Goal: Task Accomplishment & Management: Use online tool/utility

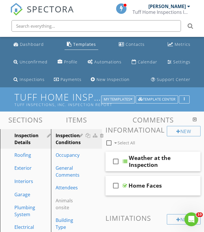
click at [131, 98] on icon "button" at bounding box center [131, 99] width 2 height 4
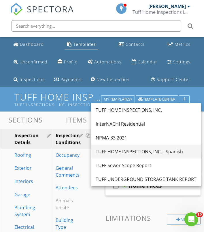
click at [133, 152] on div "TUFF HOME INSPECTIONS, INC. - Spanish" at bounding box center [145, 151] width 101 height 7
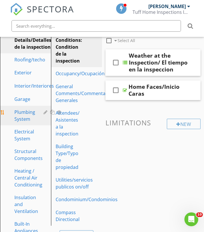
scroll to position [86, 0]
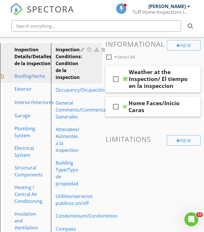
click at [30, 81] on link "Roofing/techo" at bounding box center [37, 76] width 71 height 13
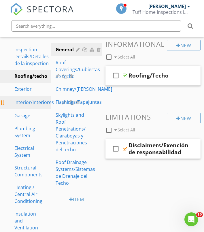
click at [27, 106] on div "Interior/Interiores" at bounding box center [33, 102] width 39 height 7
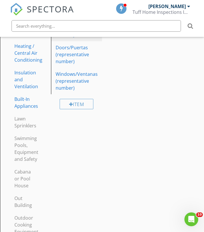
scroll to position [224, 0]
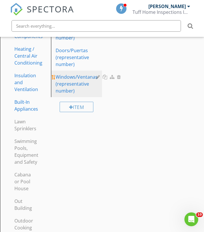
click at [71, 89] on div "Windows/Ventanas (representative number)" at bounding box center [77, 83] width 42 height 21
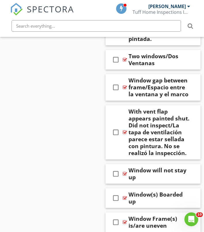
scroll to position [2960, 0]
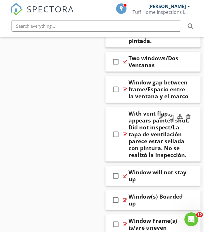
click at [125, 132] on div at bounding box center [125, 134] width 4 height 5
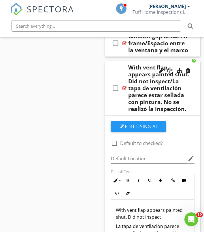
scroll to position [2922, 0]
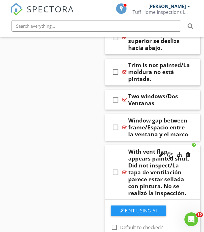
click at [124, 147] on div "check_box_outline_blank With vent flap appears painted shut. Did not inspect/La…" at bounding box center [152, 172] width 95 height 54
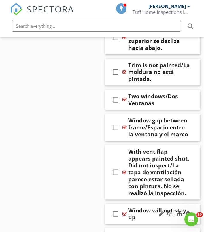
click at [136, 207] on div "Window will not stay up" at bounding box center [159, 214] width 63 height 14
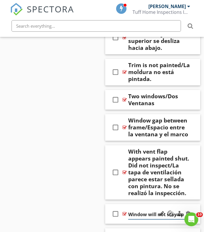
click at [136, 209] on input "Window will not stay up" at bounding box center [159, 213] width 63 height 9
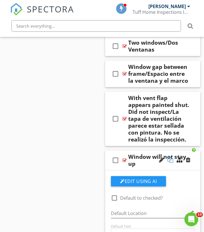
scroll to position [2979, 0]
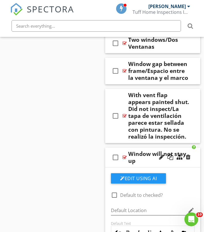
click at [135, 150] on div "Window will not stay up" at bounding box center [159, 157] width 63 height 14
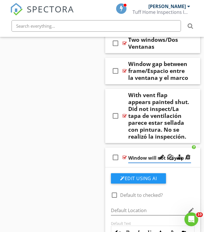
paste input "La ventana no se queda subida"
type input "Window will not stay up /La ventana no se queda subida"
click at [124, 147] on div "check_box_outline_blank Window will not stay up /La ventana no se queda subida" at bounding box center [152, 157] width 95 height 20
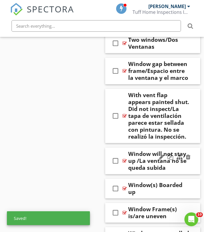
click at [124, 158] on div at bounding box center [124, 160] width 4 height 5
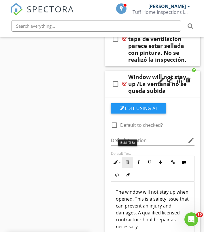
scroll to position [3056, 0]
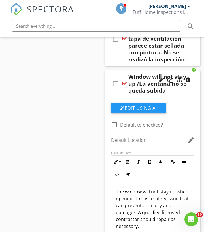
click at [135, 188] on p "The window will not stay up when opened. This is a safety issue that can preven…" at bounding box center [153, 208] width 74 height 41
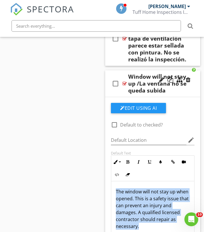
click at [135, 188] on p "The window will not stay up when opened. This is a safety issue that can preven…" at bounding box center [153, 208] width 74 height 41
copy p "The window will not stay up when opened. This is a safety issue that can preven…"
drag, startPoint x: 201, startPoint y: 187, endPoint x: 138, endPoint y: 200, distance: 64.3
click at [138, 200] on p "The window will not stay up when opened. This is a safety issue that can preven…" at bounding box center [153, 208] width 74 height 41
click at [142, 200] on p "The window will not stay up when opened. This is a safety issue that can preven…" at bounding box center [153, 208] width 74 height 41
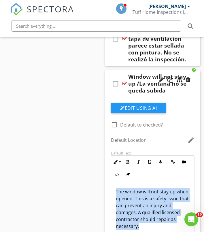
click at [146, 201] on p "The window will not stay up when opened. This is a safety issue that can preven…" at bounding box center [153, 208] width 74 height 41
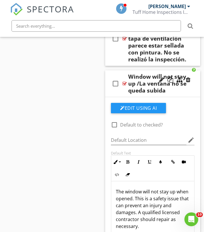
click at [143, 198] on p "The window will not stay up when opened. This is a safety issue that can preven…" at bounding box center [153, 208] width 74 height 41
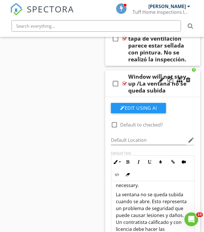
click at [125, 81] on div at bounding box center [124, 83] width 4 height 5
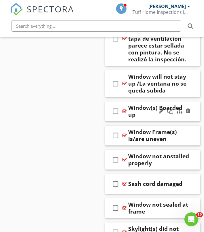
click at [140, 104] on div "Window(s) Boarded up" at bounding box center [159, 111] width 63 height 14
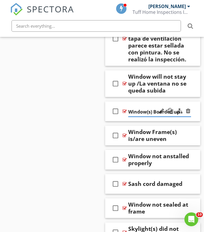
click at [140, 107] on input "Window(s) Boarded up" at bounding box center [159, 111] width 63 height 9
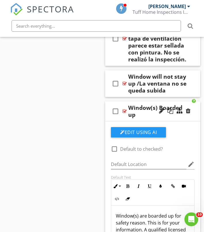
click at [136, 104] on div "Window(s) Boarded up" at bounding box center [159, 111] width 63 height 14
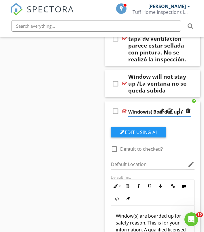
paste input "Ventana(s) cubiertas con tablones"
type input "Window(s) Boarded up /Ventana(s) cubiertas con tablones"
click at [135, 205] on div "Window(s) are boarded up for safety reason. This is for your information. A qua…" at bounding box center [152, 234] width 83 height 58
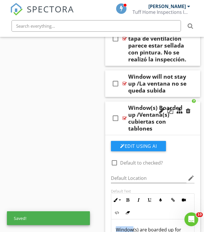
copy p "Window(s) are boarded up for safety reason. This is for your information. A qua…"
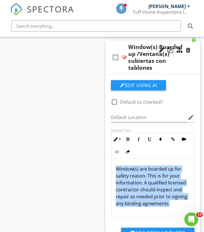
scroll to position [3117, 0]
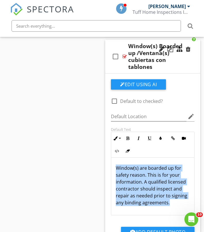
drag, startPoint x: 197, startPoint y: 209, endPoint x: 151, endPoint y: 148, distance: 76.7
click at [151, 164] on p "Window(s) are boarded up for safety reason. This is for your information. A qua…" at bounding box center [153, 184] width 74 height 41
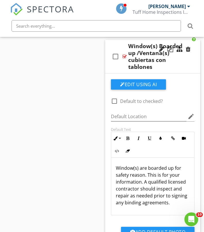
click at [155, 164] on p "Window(s) are boarded up for safety reason. This is for your information. A qua…" at bounding box center [153, 184] width 74 height 41
click at [172, 168] on p "Window(s) are boarded up for safety reason. This is for your information. A qua…" at bounding box center [153, 184] width 74 height 41
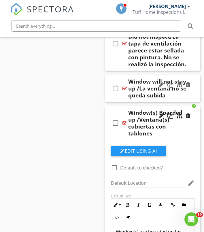
scroll to position [3048, 0]
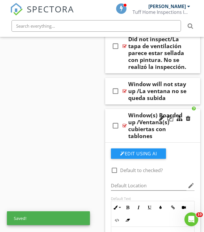
click at [126, 123] on div at bounding box center [124, 125] width 4 height 5
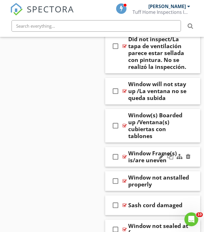
click at [136, 150] on div "Window Frame(s) is/are uneven" at bounding box center [159, 157] width 63 height 14
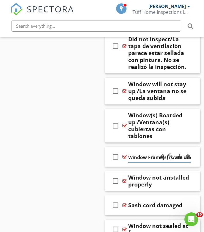
click at [136, 152] on input "Window Frame(s) is/are uneven" at bounding box center [159, 156] width 63 height 9
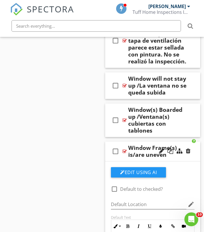
scroll to position [3055, 1]
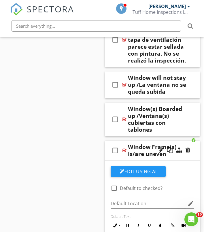
click at [148, 143] on div "Window Frame(s) is/are uneven" at bounding box center [159, 150] width 63 height 14
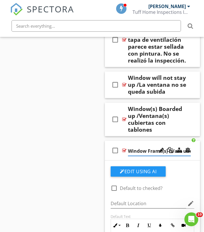
click at [148, 146] on input "Window Frame(s) is/are uneven" at bounding box center [159, 150] width 63 height 9
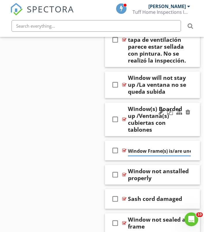
click at [123, 117] on div at bounding box center [124, 119] width 4 height 5
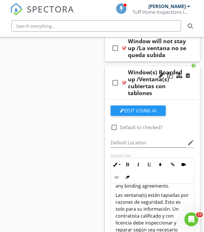
scroll to position [47, 0]
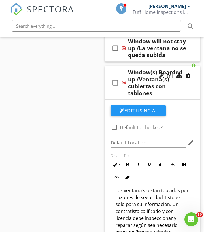
click at [124, 80] on div at bounding box center [124, 82] width 4 height 5
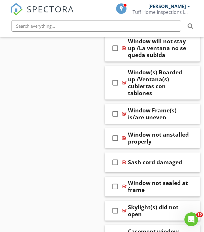
click at [144, 107] on div "Window Frame(s) is/are uneven" at bounding box center [159, 114] width 63 height 14
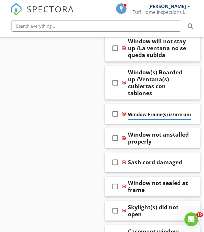
paste input "El/Los marco(s) de la(s) ventana(s) están desnivelados"
type input "Window Frame(s) is/are uneven /El/Los marco(s) de la(s) ventana(s) están desniv…"
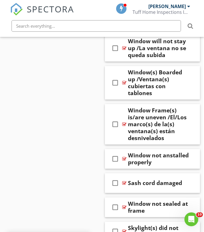
click at [125, 122] on div at bounding box center [124, 124] width 4 height 5
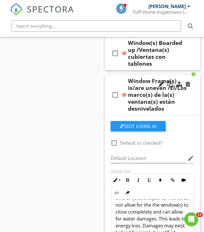
scroll to position [3123, 1]
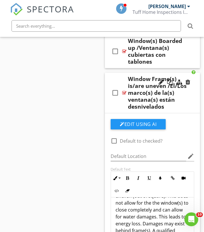
click at [146, 197] on p "The window frame(s) is/are uneven (out of square). This does not allow for the …" at bounding box center [152, 219] width 74 height 69
copy p "The window frame(s) is/are uneven (out of square). This does not allow for the …"
drag, startPoint x: 197, startPoint y: 204, endPoint x: 132, endPoint y: 182, distance: 68.5
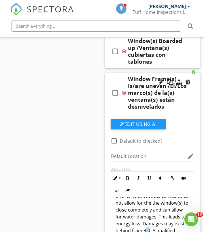
click at [132, 185] on p "The window frame(s) is/are uneven (out of square). This does not allow for the …" at bounding box center [152, 219] width 74 height 69
click at [148, 186] on p "The window frame(s) is/are uneven (out of square). This does not allow for the …" at bounding box center [152, 219] width 74 height 69
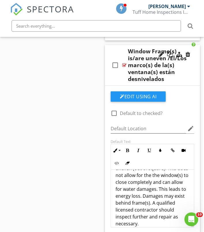
scroll to position [3163, 1]
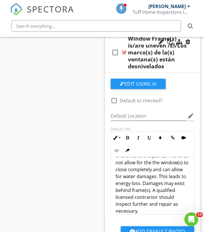
click at [179, 170] on p "The window frame(s) is/are uneven (out of square). This does not allow for the …" at bounding box center [152, 179] width 74 height 69
click at [182, 171] on p "The window frame(s) is/are uneven (out of square). This does not allow for the …" at bounding box center [152, 179] width 74 height 69
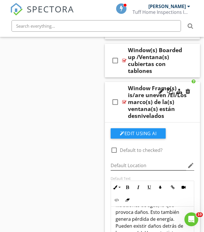
scroll to position [3113, 1]
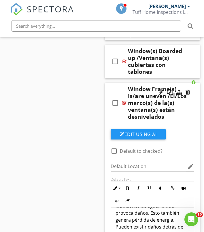
click at [125, 83] on div "check_box_outline_blank Window Frame(s) is/are uneven /El/Los marco(s) de la(s)…" at bounding box center [152, 103] width 95 height 41
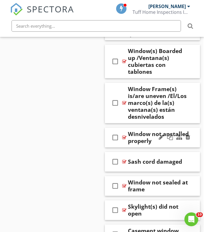
click at [144, 130] on div "Window not anstalled properly" at bounding box center [159, 137] width 63 height 14
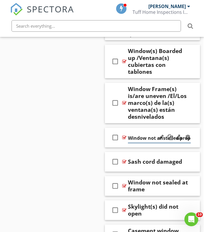
click at [144, 133] on input "Window not anstalled properly" at bounding box center [159, 137] width 63 height 9
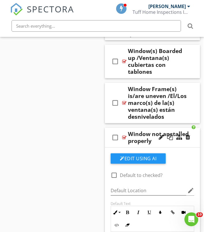
click at [148, 130] on div "Window not anstalled properly" at bounding box center [159, 137] width 63 height 14
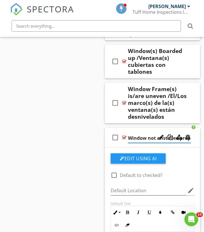
paste input "La ventana no está instalada correctamente."
type input "Window not anstalled properly /La ventana no está instalada correctamente."
click at [136, 133] on input "Window not anstalled properly /La ventana no está instalada correctamente." at bounding box center [159, 137] width 63 height 9
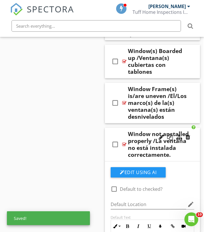
click at [147, 130] on div "Window not anstalled properly /La ventana no está instalada correctamente." at bounding box center [159, 144] width 63 height 28
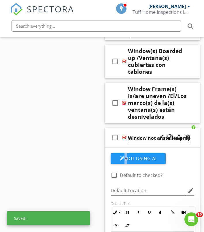
click at [136, 133] on input "Window not anstalled properly /La ventana no está instalada correctamente." at bounding box center [159, 137] width 63 height 9
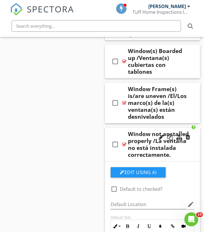
click at [143, 130] on div "Window not anstalled properly /La ventana no está instalada correctamente." at bounding box center [159, 144] width 63 height 28
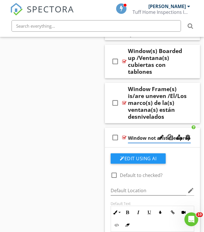
click at [139, 133] on input "Window not anstalled properly /La ventana no está instalada correctamente." at bounding box center [159, 137] width 63 height 9
type input "Window not installed properly /La ventana no está instalada correctamente."
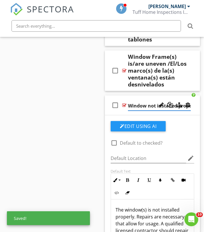
scroll to position [3157, 1]
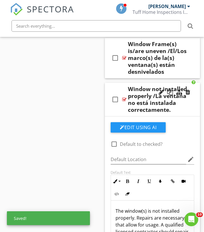
click at [132, 174] on div "Inline Style XLarge Large Normal Small Light Small/Light Bold Italic Underline …" at bounding box center [151, 215] width 83 height 83
click at [132, 174] on div "Inline Style XLarge Large Normal Small Light Small/Light Bold Italic Underline …" at bounding box center [151, 187] width 83 height 26
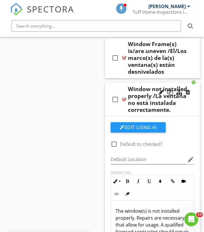
click at [133, 207] on p "The window(s) is not installed properly. Repairs are necessary that allow for u…" at bounding box center [152, 224] width 74 height 35
copy p "The window(s) is not installed properly. Repairs are necessary that allow for u…"
drag, startPoint x: 199, startPoint y: 201, endPoint x: 144, endPoint y: 205, distance: 55.0
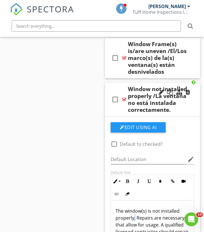
click at [144, 207] on p "The window(s) is not installed properly. Repairs are necessary that allow for u…" at bounding box center [152, 224] width 74 height 35
click at [156, 207] on p "The window(s) is not installed properly. Repairs are necessary that allow for u…" at bounding box center [152, 224] width 74 height 35
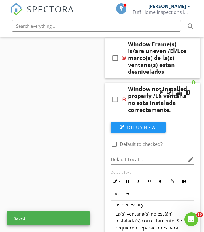
click at [126, 83] on div "check_box_outline_blank Window not installed properly /La ventana no está insta…" at bounding box center [152, 100] width 95 height 34
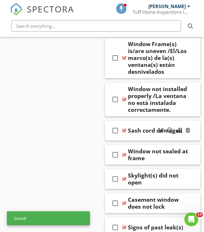
click at [143, 127] on div "Sash cord damaged" at bounding box center [155, 130] width 54 height 7
click at [143, 126] on input "Sash cord damaged" at bounding box center [159, 130] width 63 height 9
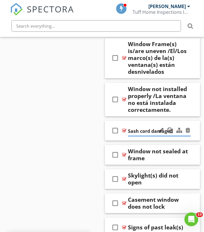
click at [143, 126] on input "Sash cord damaged" at bounding box center [159, 130] width 63 height 9
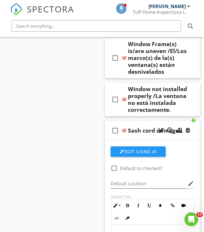
click at [146, 127] on div "Sash cord damaged" at bounding box center [155, 130] width 54 height 7
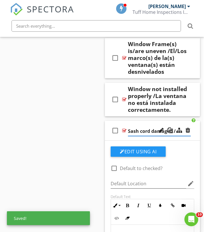
click at [141, 126] on input "Sash cord damaged /" at bounding box center [159, 130] width 63 height 9
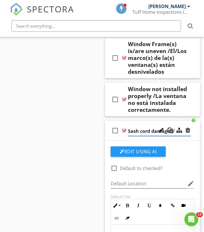
paste input "El cordón de la hoja está dañado"
type input "Sash cord damaged/El cordón de la hoja está dañado"
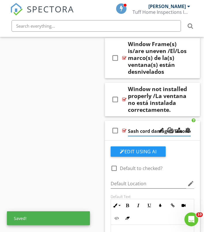
scroll to position [0, 0]
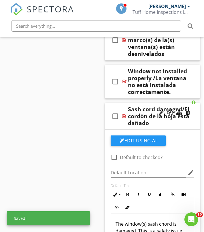
scroll to position [3182, 1]
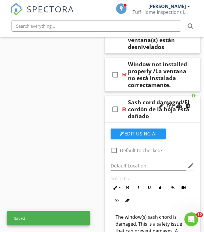
click at [146, 213] on p "The window(s) sash chord is damaged. This is a safety issue that can prevent da…" at bounding box center [152, 230] width 74 height 35
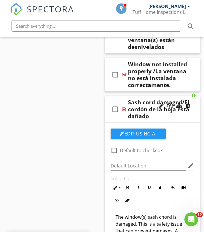
click at [146, 213] on p "The window(s) sash chord is damaged. This is a safety issue that can prevent da…" at bounding box center [152, 230] width 74 height 35
copy p "The window(s) sash chord is damaged. This is a safety issue that can prevent da…"
drag, startPoint x: 202, startPoint y: 204, endPoint x: 147, endPoint y: 208, distance: 55.6
click at [147, 213] on p "The window(s) sash chord is damaged. This is a safety issue that can prevent da…" at bounding box center [152, 230] width 74 height 35
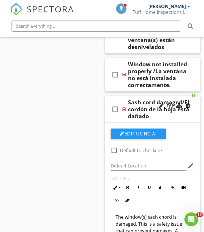
click at [158, 213] on p "The window(s) sash chord is damaged. This is a safety issue that can prevent da…" at bounding box center [152, 230] width 74 height 35
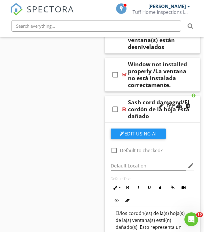
scroll to position [41, 0]
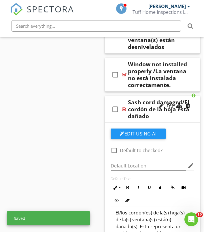
click at [125, 107] on div at bounding box center [124, 109] width 4 height 5
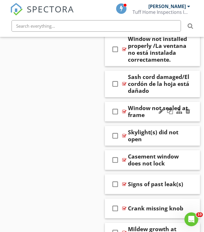
scroll to position [3207, 1]
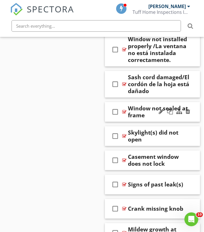
click at [136, 105] on div "Window not sealed at frame" at bounding box center [159, 112] width 63 height 14
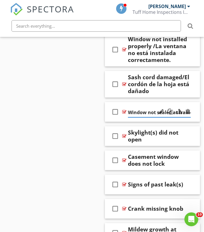
click at [136, 108] on input "Window not sealed at frame" at bounding box center [159, 112] width 63 height 9
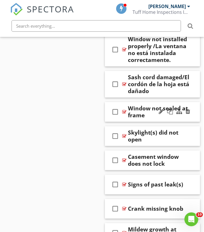
click at [138, 105] on div "Window not sealed at frame" at bounding box center [159, 112] width 63 height 14
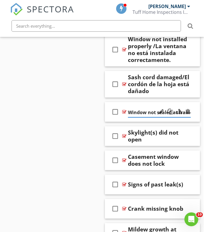
click at [138, 108] on input "Window not sealed at frame" at bounding box center [159, 112] width 63 height 9
type input "Window not sealed at frame/La ventana no está sellada en el marco."
click at [124, 102] on div "check_box_outline_blank Window not sealed at frame/La ventana no está sellada e…" at bounding box center [152, 112] width 95 height 20
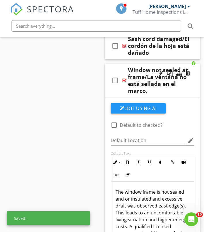
scroll to position [3251, 1]
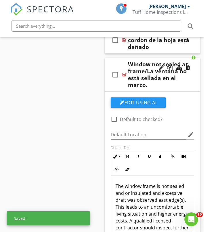
click at [142, 182] on p "The window frame is not sealed and or insulated and excessive draft was observe…" at bounding box center [152, 209] width 74 height 55
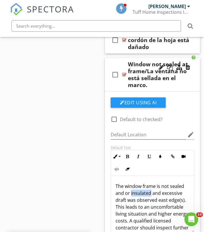
click at [142, 182] on p "The window frame is not sealed and or insulated and excessive draft was observe…" at bounding box center [152, 209] width 74 height 55
copy p "The window frame is not sealed and or insulated and excessive draft was observe…"
drag, startPoint x: 180, startPoint y: 166, endPoint x: 147, endPoint y: 158, distance: 33.5
click at [147, 182] on p "The window frame is not sealed and or insulated and excessive draft was observe…" at bounding box center [152, 209] width 74 height 55
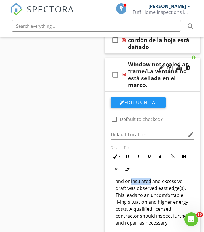
scroll to position [12, 0]
click at [173, 180] on p "The window frame is not sealed and or insulated and excessive draft was observe…" at bounding box center [152, 198] width 74 height 55
click at [177, 188] on p "The window frame is not sealed and or insulated and excessive draft was observe…" at bounding box center [152, 198] width 74 height 55
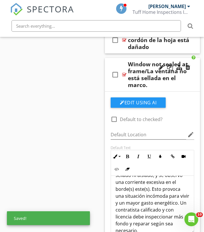
scroll to position [76, 0]
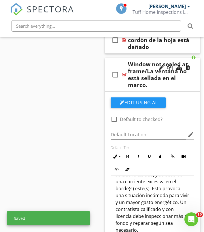
click at [124, 72] on div at bounding box center [124, 74] width 4 height 5
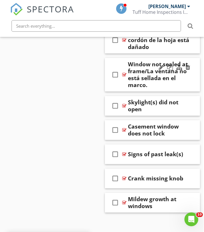
scroll to position [3221, 1]
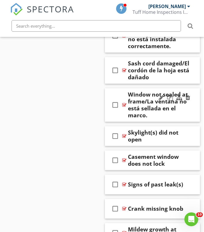
click at [124, 102] on div at bounding box center [124, 104] width 4 height 5
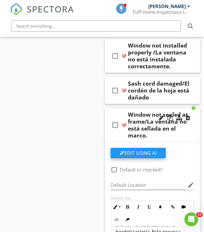
scroll to position [3193, 1]
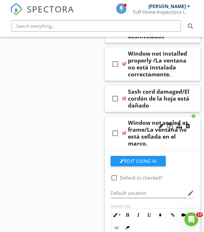
click at [123, 131] on div at bounding box center [124, 133] width 4 height 5
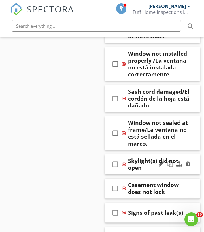
click at [140, 157] on div "Skylight(s) did not open" at bounding box center [159, 164] width 63 height 14
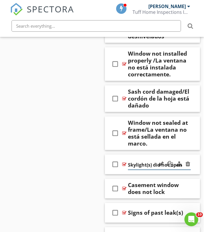
click at [140, 160] on input "Skylight(s) did not open" at bounding box center [159, 164] width 63 height 9
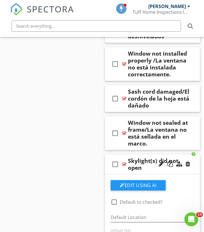
click at [137, 157] on div "Skylight(s) did not open" at bounding box center [159, 164] width 63 height 14
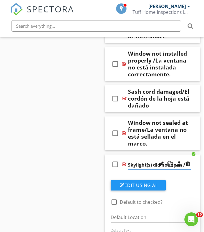
paste input "os tragaluz(es) no abren"
type input "Skylight(s) did not open /os tragaluz(es) no abren"
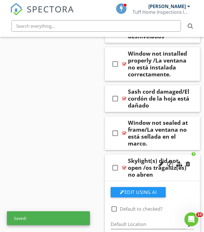
click at [140, 157] on div "Skylight(s) did not open /os tragaluz(es) no abren" at bounding box center [159, 167] width 63 height 21
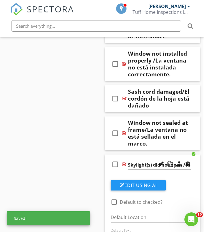
click at [140, 154] on div "check_box_outline_blank Skylight(s) did not open /os tragaluz(es) no abren" at bounding box center [152, 164] width 95 height 20
click at [144, 160] on input "Skylight(s) did not open /os tragaluz(es) no abren" at bounding box center [159, 164] width 63 height 9
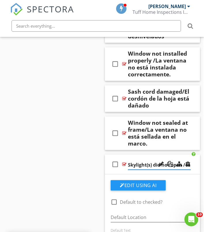
click at [134, 160] on input "Skylight(s) did not open /os tragaluz(es) no abren" at bounding box center [159, 164] width 63 height 9
type input "Skylight(s) did not open /los tragaluz(es) no abren"
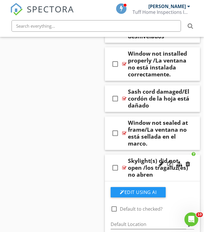
click at [124, 165] on div at bounding box center [124, 167] width 4 height 5
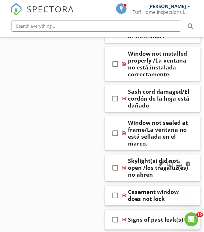
click at [124, 165] on div at bounding box center [124, 167] width 4 height 5
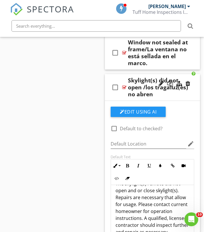
scroll to position [12, 0]
click at [131, 180] on p "The skylight(s) remote did not open and or close skylight(s). Repairs are neces…" at bounding box center [152, 207] width 74 height 55
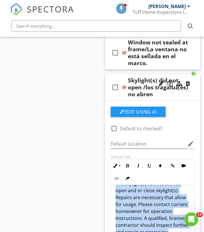
click at [131, 180] on p "The skylight(s) remote did not open and or close skylight(s). Repairs are neces…" at bounding box center [152, 207] width 74 height 55
copy p "The skylight(s) remote did not open and or close skylight(s). Repairs are neces…"
drag, startPoint x: 198, startPoint y: 195, endPoint x: 141, endPoint y: 177, distance: 59.9
click at [141, 180] on p "The skylight(s) remote did not open and or close skylight(s). Repairs are neces…" at bounding box center [152, 207] width 74 height 55
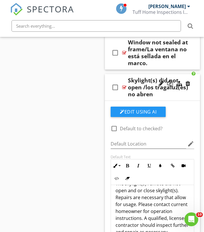
click at [165, 191] on p "The skylight(s) remote did not open and or close skylight(s). Repairs are neces…" at bounding box center [152, 207] width 74 height 55
click at [173, 195] on p "The skylight(s) remote did not open and or close skylight(s). Repairs are neces…" at bounding box center [152, 207] width 74 height 55
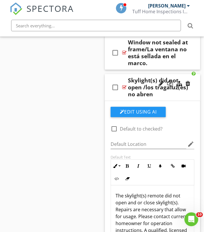
scroll to position [0, 0]
click at [124, 85] on div at bounding box center [124, 87] width 4 height 5
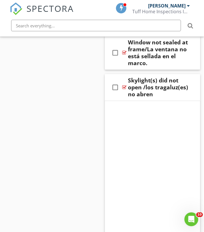
scroll to position [3228, 1]
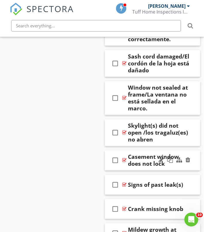
click at [142, 153] on div "Casement window does not lock" at bounding box center [159, 160] width 63 height 14
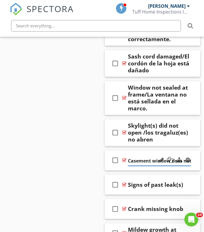
click at [142, 156] on input "Casement window does not lock" at bounding box center [159, 160] width 63 height 9
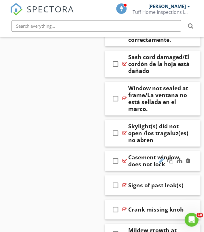
click at [159, 157] on div at bounding box center [160, 160] width 5 height 6
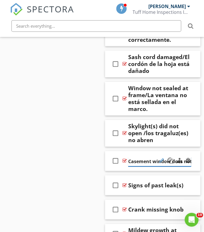
paste input "La ventana abatible no se puede cerrar"
type input "Casement window does not lock /La ventana abatible no se puede cerrar"
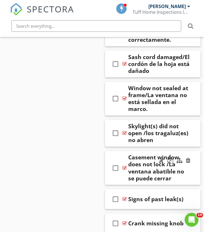
click at [124, 165] on div at bounding box center [124, 167] width 4 height 5
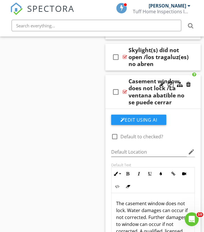
scroll to position [3336, 0]
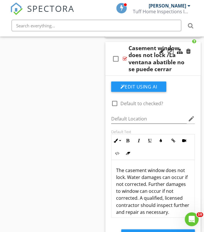
click at [141, 167] on p "The casement window does not lock. Water damages can occur if not corrected. Fu…" at bounding box center [153, 191] width 74 height 48
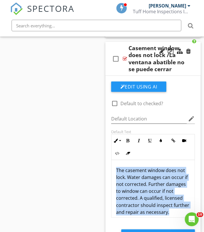
copy p "The casement window does not lock. Water damages can occur if not corrected. Fu…"
click at [155, 170] on p "The casement window does not lock. Water damages can occur if not corrected. Fu…" at bounding box center [153, 191] width 74 height 48
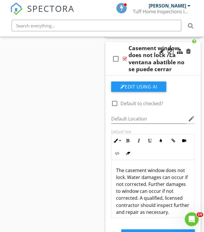
click at [175, 175] on p "The casement window does not lock. Water damages can occur if not corrected. Fu…" at bounding box center [153, 191] width 74 height 48
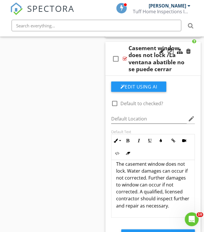
type textarea "<p>The casement window does not lock. Water damages can occur if not corrected.…"
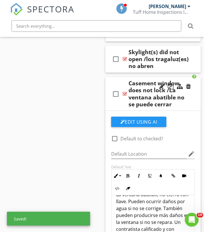
scroll to position [3293, 0]
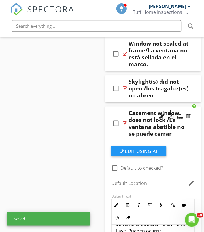
click at [125, 100] on div at bounding box center [124, 102] width 4 height 5
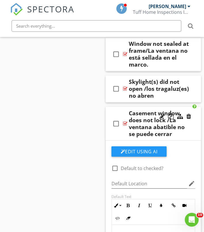
click at [125, 100] on div at bounding box center [125, 102] width 4 height 5
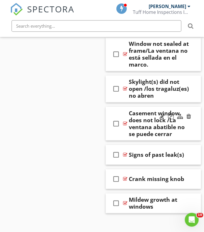
scroll to position [3242, 0]
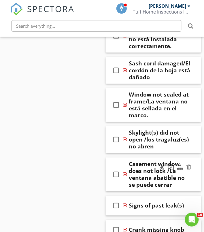
click at [125, 151] on div at bounding box center [125, 153] width 4 height 5
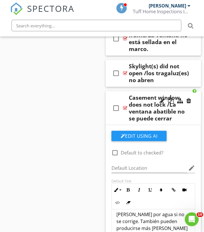
scroll to position [69, 0]
click at [125, 85] on div at bounding box center [125, 87] width 4 height 5
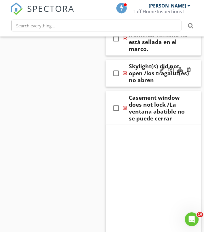
scroll to position [3242, 0]
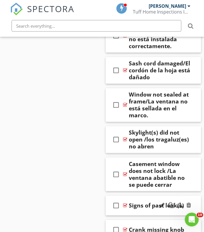
click at [138, 181] on div "Signs of past leak(s)" at bounding box center [155, 184] width 55 height 7
click at [138, 180] on input "Signs of past leak(s)" at bounding box center [159, 184] width 63 height 9
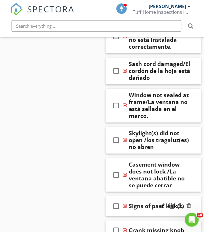
click at [145, 181] on div "Signs of past leak(s)" at bounding box center [155, 184] width 55 height 7
type input "Signs of past leak(s)/Signos de filtración(es) pasada(s"
click at [124, 175] on div "check_box_outline_blank Signs of past leak(s)/Signos de filtración(es) pasada(s" at bounding box center [152, 185] width 95 height 20
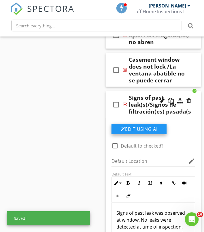
scroll to position [3347, 0]
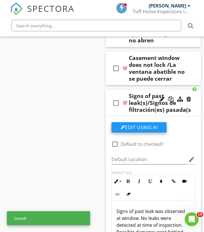
click at [145, 187] on p "Signs of past leak was observed at window. No leaks were detected at time of in…" at bounding box center [153, 211] width 74 height 48
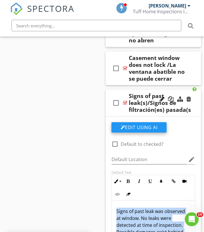
copy p "Signs of past leak was observed at window. No leaks were detected at time of in…"
click at [138, 187] on p "Signs of past leak was observed at window. No leaks were detected at time of in…" at bounding box center [153, 211] width 74 height 48
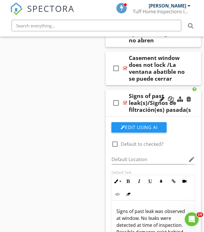
click at [154, 187] on p "Signs of past leak was observed at window. No leaks were detected at time of in…" at bounding box center [153, 211] width 74 height 48
click at [154, 194] on p "Signs of past leak was observed at window. No leaks were detected at time of in…" at bounding box center [153, 211] width 74 height 48
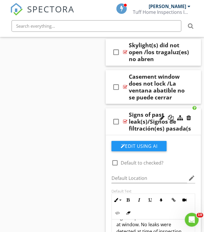
scroll to position [3323, 0]
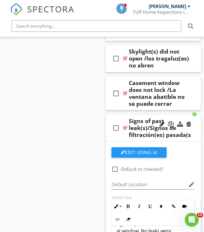
click at [125, 104] on div at bounding box center [125, 106] width 4 height 5
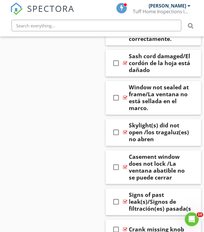
scroll to position [3249, 0]
click at [147, 170] on div "Signs of past leak(s)/Signos de filtración(es) pasada(s" at bounding box center [159, 180] width 63 height 21
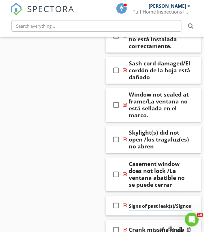
type input "Signs of past leak(s)/Signos de filtración(es) pasada(s)"
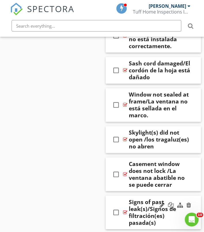
click at [125, 174] on div "check_box_outline_blank Signs of past leak(s)/Signos de filtración(es) pasada(s)" at bounding box center [152, 191] width 95 height 34
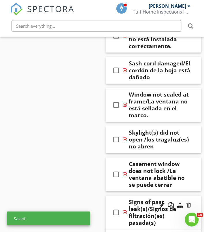
scroll to position [3241, 0]
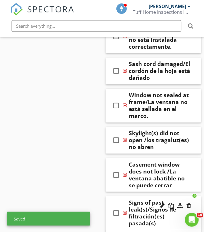
click at [124, 189] on div at bounding box center [125, 191] width 4 height 5
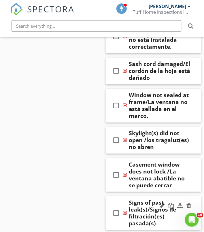
click at [124, 189] on div at bounding box center [125, 191] width 4 height 5
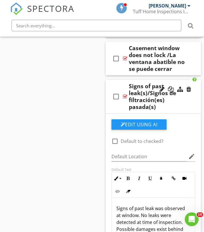
scroll to position [0, 0]
click at [125, 74] on div at bounding box center [125, 76] width 4 height 5
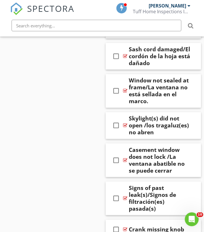
scroll to position [3256, 0]
click at [124, 175] on div at bounding box center [125, 177] width 4 height 5
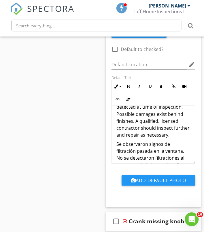
scroll to position [5, 0]
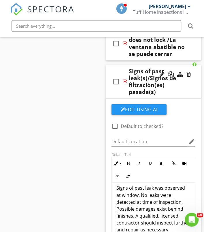
click at [125, 79] on div at bounding box center [125, 81] width 4 height 5
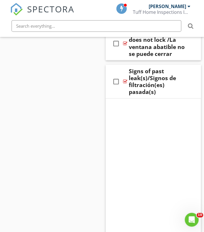
scroll to position [3256, 0]
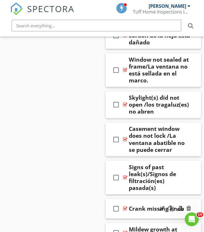
click at [137, 205] on div "Crank missing knob" at bounding box center [155, 208] width 55 height 7
click at [137, 204] on input "Crank missing knob" at bounding box center [159, 208] width 63 height 9
click at [125, 175] on div at bounding box center [125, 177] width 4 height 5
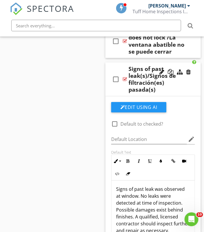
scroll to position [0, 0]
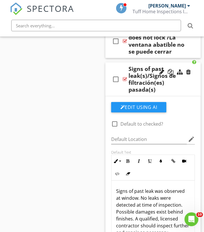
click at [125, 77] on div at bounding box center [125, 79] width 4 height 5
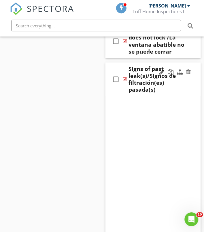
scroll to position [3256, 0]
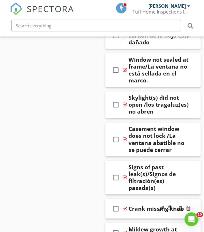
click at [139, 205] on div "Crank missing knob" at bounding box center [155, 208] width 55 height 7
click at [146, 205] on div "Crank missing knob" at bounding box center [155, 208] width 55 height 7
type input "Crank missing knob/Manivela sin pomo"
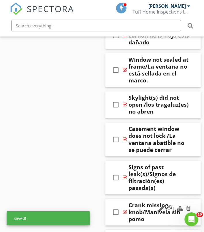
click at [123, 209] on div at bounding box center [125, 211] width 4 height 5
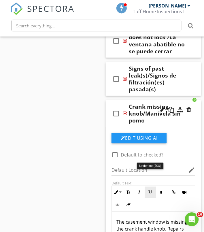
scroll to position [3413, 0]
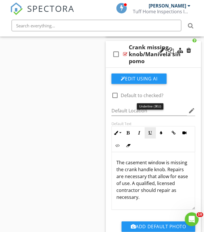
click at [146, 159] on p "The casement window is missing the crank handle knob. Repairs are necessary tha…" at bounding box center [153, 179] width 74 height 41
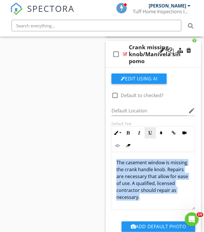
click at [146, 159] on p "The casement window is missing the crank handle knob. Repairs are necessary tha…" at bounding box center [153, 179] width 74 height 41
copy p "The casement window is missing the crank handle knob. Repairs are necessary tha…"
drag, startPoint x: 199, startPoint y: 184, endPoint x: 162, endPoint y: 152, distance: 48.9
click at [162, 159] on p "The casement window is missing the crank handle knob. Repairs are necessary tha…" at bounding box center [153, 179] width 74 height 41
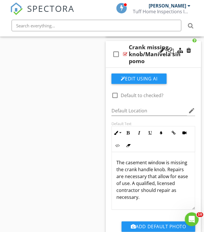
click at [154, 164] on p "The casement window is missing the crank handle knob. Repairs are necessary tha…" at bounding box center [153, 179] width 74 height 41
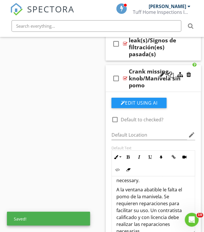
scroll to position [3382, 0]
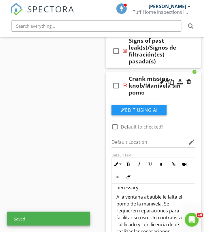
click at [125, 83] on div at bounding box center [125, 85] width 4 height 5
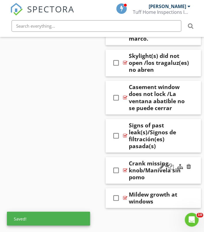
scroll to position [3262, 0]
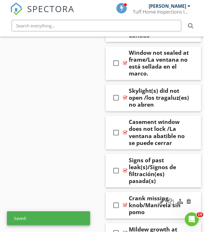
click at [125, 85] on div "check_box_outline_blank Skylight(s) did not open /los tragaluz(es) no abren" at bounding box center [152, 98] width 95 height 27
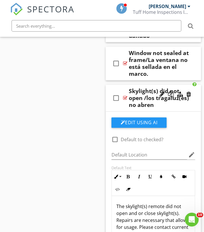
click at [124, 85] on div "check_box_outline_blank Skylight(s) did not open /los tragaluz(es) no abren" at bounding box center [152, 98] width 95 height 27
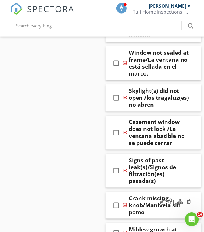
click at [126, 202] on div at bounding box center [125, 204] width 4 height 5
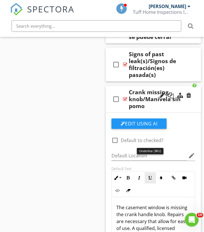
scroll to position [3365, 0]
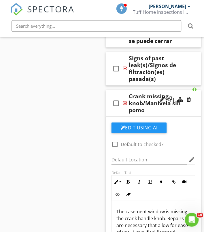
click at [125, 100] on div at bounding box center [125, 102] width 4 height 5
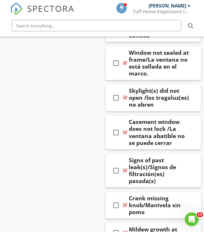
scroll to position [3262, 0]
click at [139, 226] on div "Mildew growth at windows" at bounding box center [159, 233] width 63 height 14
click at [139, 228] on input "Mildew growth at windows" at bounding box center [159, 232] width 63 height 9
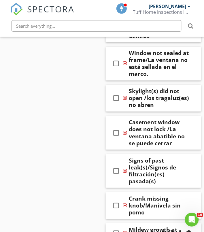
click at [147, 226] on div "Mildew growth at windows" at bounding box center [159, 233] width 63 height 14
paste input "Crecimiento de moho en las ventanas."
type input "Mildew growth at windows /Crecimiento de moho en las ventanas."
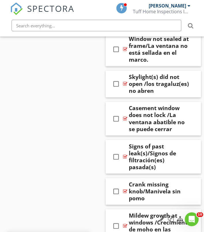
scroll to position [3276, 0]
click at [123, 223] on div at bounding box center [125, 225] width 4 height 5
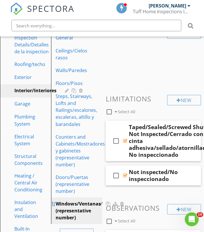
scroll to position [102, 0]
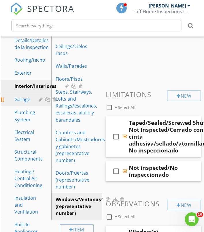
click at [28, 103] on div "Garage" at bounding box center [22, 99] width 16 height 7
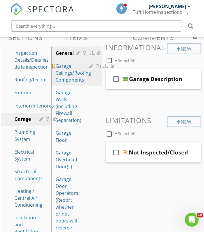
scroll to position [72, 0]
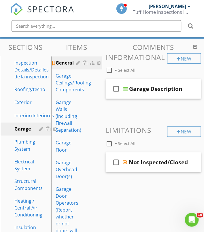
click at [66, 62] on div "General" at bounding box center [67, 62] width 22 height 7
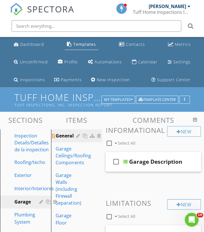
scroll to position [0, 0]
click at [124, 163] on div at bounding box center [125, 161] width 5 height 5
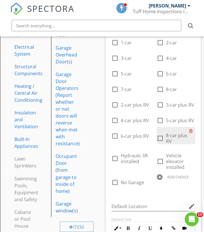
scroll to position [168, 0]
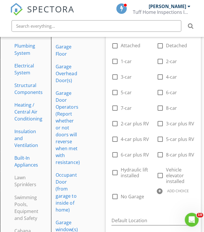
click at [165, 190] on div "ADD CHOICE" at bounding box center [175, 189] width 38 height 7
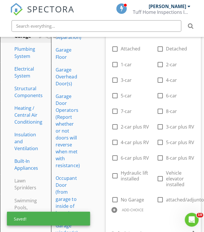
scroll to position [154, 0]
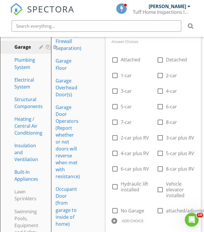
click at [124, 219] on div "ADD CHOICE" at bounding box center [132, 219] width 22 height 5
click at [164, 217] on div "check_box_outline_blank Attached check_box_outline_blank Detached check_box_out…" at bounding box center [153, 143] width 90 height 186
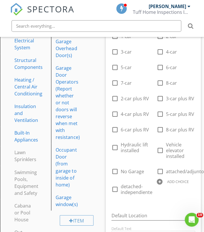
scroll to position [193, 0]
click at [164, 178] on div "ADD CHOICE" at bounding box center [175, 180] width 38 height 7
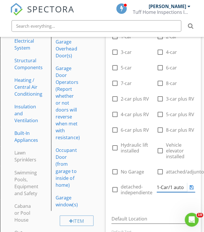
click at [191, 186] on icon at bounding box center [191, 186] width 4 height 5
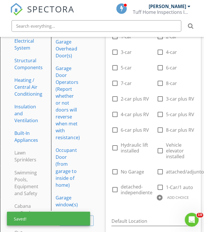
click at [165, 196] on div "ADD CHOICE" at bounding box center [175, 196] width 38 height 7
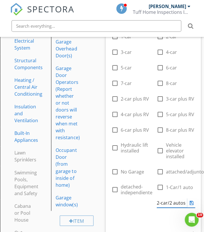
type input "2-car/2 autos"
click at [191, 207] on div "check_box_outline_blank Attached check_box_outline_blank Detached check_box_out…" at bounding box center [153, 114] width 90 height 204
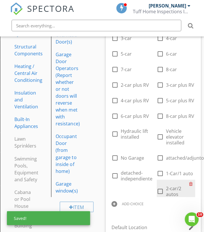
scroll to position [221, 0]
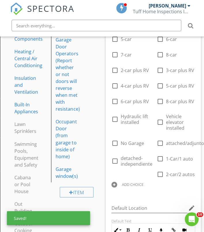
click at [138, 192] on div "Answer Choices check_box_outline_blank Attached check_box_outline_blank Detache…" at bounding box center [153, 83] width 90 height 225
click at [131, 183] on div "ADD CHOICE" at bounding box center [132, 184] width 22 height 5
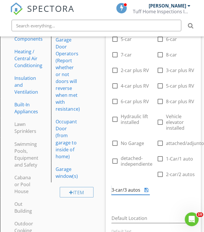
type input "3-car/3 autos"
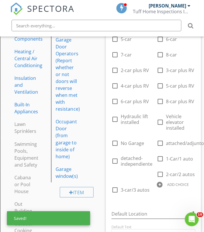
click at [165, 185] on div "ADD CHOICE" at bounding box center [175, 183] width 38 height 7
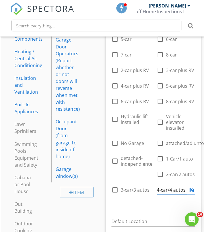
type input "4-car/4 autos"
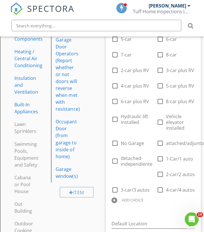
click at [175, 205] on div "Answer Choices check_box_outline_blank Attached check_box_outline_blank Detache…" at bounding box center [153, 91] width 90 height 240
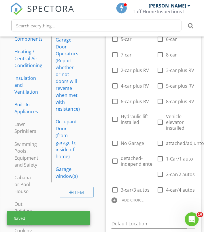
click at [127, 201] on div "ADD CHOICE" at bounding box center [130, 199] width 38 height 7
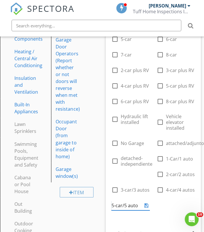
type input "5-car/5 autos"
click at [146, 204] on icon at bounding box center [146, 205] width 4 height 5
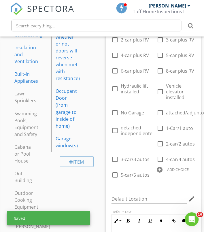
scroll to position [260, 0]
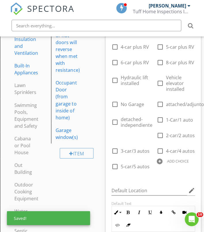
click at [166, 161] on div "ADD CHOICE" at bounding box center [175, 160] width 38 height 7
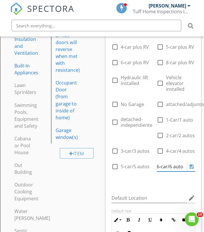
type input "6-car/6 autos"
click at [192, 165] on icon at bounding box center [191, 166] width 4 height 5
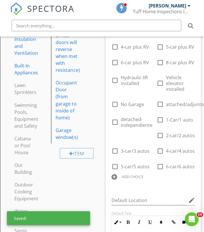
click at [135, 174] on div "ADD CHOICE" at bounding box center [132, 176] width 22 height 5
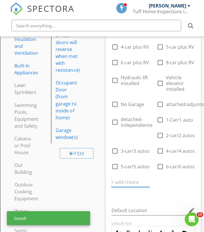
type input "6"
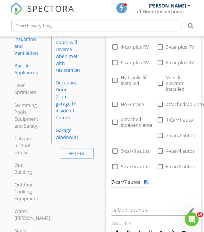
type input "7-car/7 autos"
click at [155, 188] on div "Answer Choices check_box_outline_blank Attached check_box_outline_blank Detache…" at bounding box center [153, 65] width 90 height 266
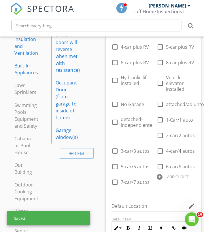
click at [169, 176] on div "ADD CHOICE" at bounding box center [178, 176] width 22 height 5
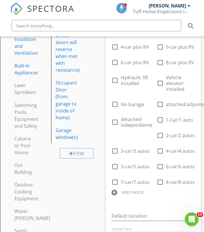
click at [131, 190] on div "ADD CHOICE" at bounding box center [132, 192] width 22 height 5
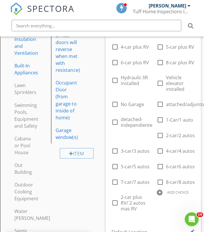
click at [170, 192] on div "ADD CHOICE" at bounding box center [178, 192] width 22 height 5
click at [192, 201] on div "3-car plus RV/ 3 autos mas RV" at bounding box center [175, 197] width 38 height 9
click at [192, 199] on div at bounding box center [191, 197] width 7 height 7
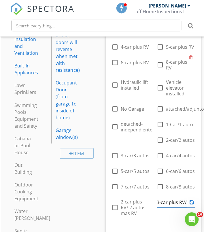
type input "3-car plus RV/ 3 autos mas RV"
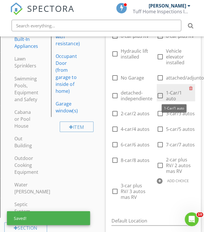
scroll to position [315, 0]
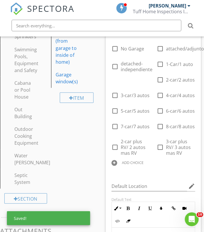
click at [123, 161] on div "ADD CHOICE" at bounding box center [132, 162] width 22 height 5
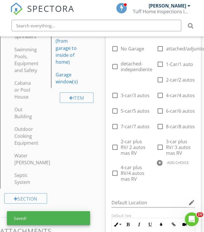
click at [156, 161] on div "ADD CHOICE" at bounding box center [175, 162] width 45 height 7
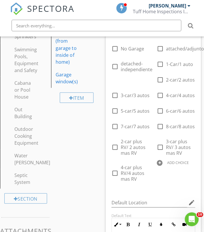
click at [156, 163] on div "ADD CHOICE" at bounding box center [175, 162] width 45 height 7
click at [163, 163] on div "ADD CHOICE" at bounding box center [175, 162] width 38 height 7
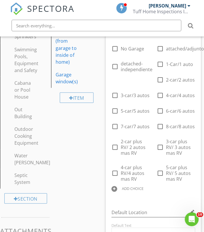
click at [176, 194] on div "Answer Choices check_box_outline_blank Attached check_box_outline_blank Detache…" at bounding box center [153, 102] width 90 height 481
click at [117, 188] on div "ADD CHOICE" at bounding box center [130, 188] width 38 height 7
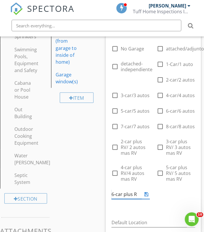
type input "6-car plus RV"
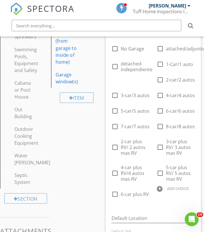
click at [154, 188] on div "check_box_outline_blank Attached check_box_outline_blank Detached check_box_out…" at bounding box center [153, 45] width 90 height 311
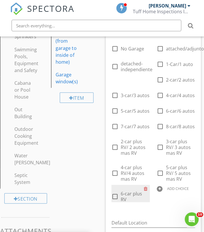
click at [134, 193] on span "6-car plus RV" at bounding box center [130, 196] width 21 height 12
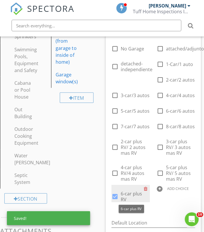
click at [135, 192] on span "6-car plus RV" at bounding box center [130, 196] width 21 height 12
checkbox input "false"
click at [146, 190] on div at bounding box center [146, 189] width 6 height 8
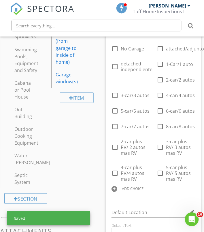
click at [135, 187] on div "ADD CHOICE" at bounding box center [132, 188] width 22 height 5
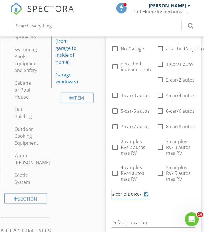
type input "6-car plus RV/6 autos mas RV"
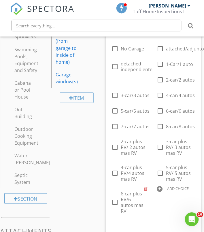
click at [163, 188] on div "ADD CHOICE" at bounding box center [175, 188] width 38 height 7
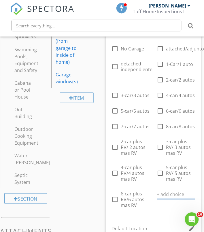
type input "6"
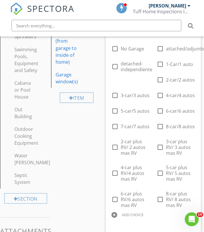
click at [131, 212] on div "ADD CHOICE" at bounding box center [132, 214] width 22 height 5
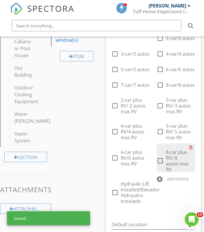
scroll to position [357, 0]
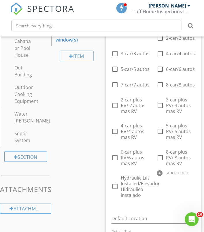
click at [170, 172] on div "ADD CHOICE" at bounding box center [178, 172] width 22 height 5
type input "c"
click at [162, 171] on div "ADD CHOICE" at bounding box center [175, 172] width 38 height 7
paste input "Vehicle elevator installed — Ascensor para vehículos instalado"
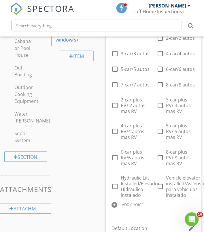
click at [169, 202] on div "Answer Choices check_box_outline_blank Attached check_box_outline_blank Detache…" at bounding box center [153, 25] width 90 height 381
click at [115, 204] on div at bounding box center [114, 205] width 6 height 6
paste input "No garage — Sin garaje"
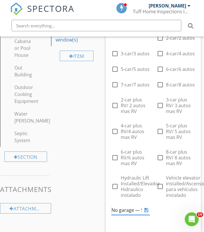
click at [121, 209] on input "No garage — Sin garaje" at bounding box center [126, 209] width 30 height 9
type input "No garage/Sin garaje"
click at [187, 0] on div "[PERSON_NAME] Home Inspections Inc." at bounding box center [161, 9] width 58 height 18
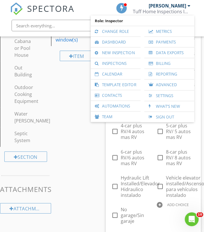
click at [96, 152] on div "Sections Inspection Details/Detalles de la inspection Roofing/techo Exterior In…" at bounding box center [102, 116] width 204 height 723
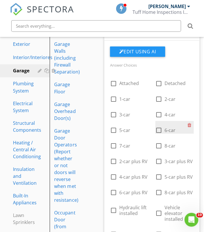
scroll to position [106, 1]
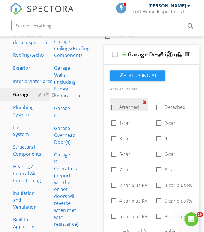
click at [143, 100] on div at bounding box center [145, 102] width 6 height 8
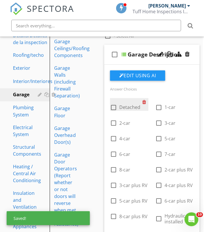
click at [143, 100] on div at bounding box center [145, 102] width 6 height 8
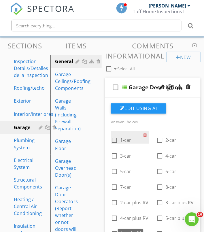
scroll to position [74, 1]
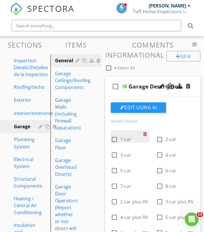
click at [145, 133] on div at bounding box center [146, 134] width 6 height 8
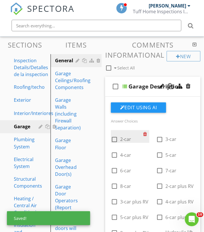
click at [145, 133] on div at bounding box center [146, 134] width 6 height 8
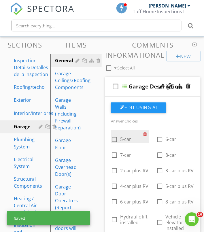
click at [145, 133] on div at bounding box center [146, 134] width 6 height 8
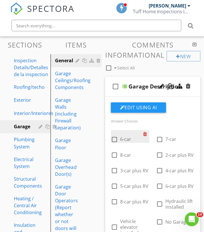
click at [145, 133] on div at bounding box center [146, 134] width 6 height 8
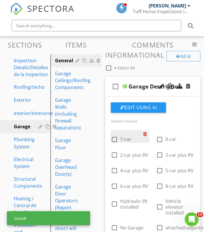
click at [145, 133] on div at bounding box center [146, 134] width 6 height 8
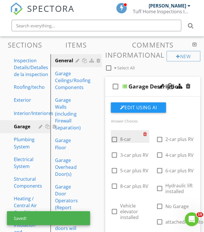
click at [145, 133] on div at bounding box center [146, 134] width 6 height 8
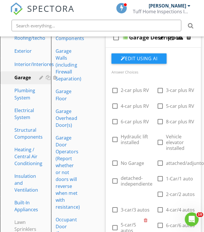
scroll to position [124, 0]
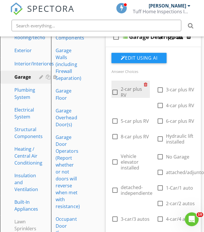
click at [145, 84] on div at bounding box center [146, 85] width 6 height 8
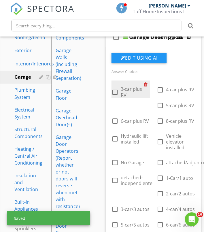
click at [145, 84] on div at bounding box center [146, 85] width 6 height 8
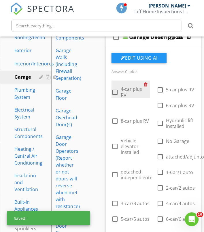
click at [145, 84] on div at bounding box center [146, 85] width 6 height 8
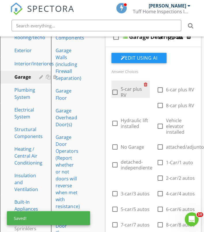
click at [145, 84] on div at bounding box center [146, 85] width 6 height 8
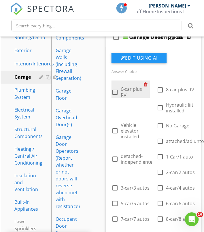
click at [145, 84] on div at bounding box center [146, 85] width 6 height 8
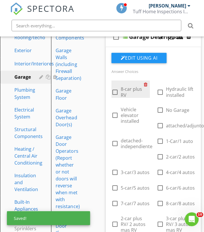
click at [145, 84] on div at bounding box center [146, 85] width 6 height 8
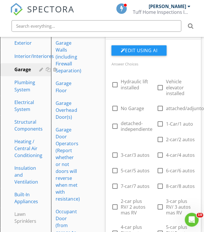
scroll to position [126, 0]
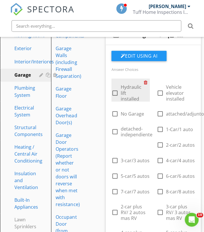
click at [145, 80] on div at bounding box center [146, 82] width 6 height 8
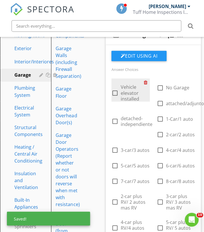
click at [145, 80] on div at bounding box center [146, 82] width 6 height 8
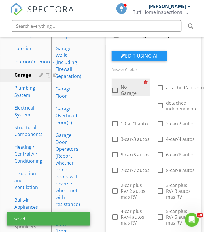
click at [145, 80] on div at bounding box center [146, 82] width 6 height 8
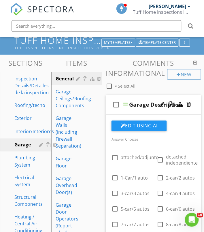
scroll to position [54, 0]
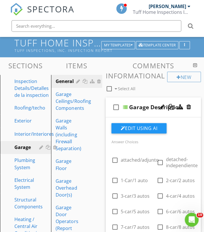
click at [124, 106] on div at bounding box center [125, 106] width 5 height 5
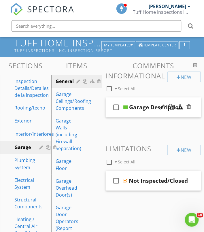
scroll to position [57, 0]
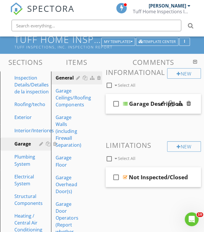
click at [140, 104] on div "Garage Description" at bounding box center [155, 103] width 53 height 7
type input "Garage Description/Descrip"
click at [149, 108] on div "Garage Description/Descrip" at bounding box center [160, 104] width 63 height 14
paste input "Descripción del Garaje"
type input "Garage Description/Descripción del Garaje"
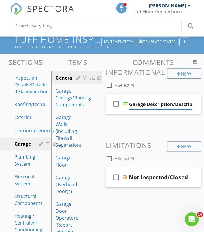
click at [149, 130] on div "New Informational check_box_outline_blank Select All check_box_outline_blank Ga…" at bounding box center [152, 131] width 95 height 127
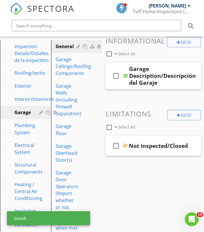
scroll to position [99, 0]
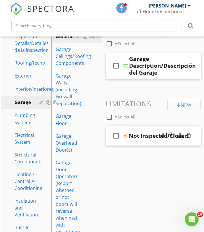
click at [144, 137] on div "Not Inspected/Closed" at bounding box center [157, 135] width 59 height 7
click at [141, 134] on input "Not Inspected/Closed" at bounding box center [159, 135] width 63 height 9
click at [144, 154] on div "Comments New Informational check_box_outline_blank Select All check_box_outline…" at bounding box center [153, 95] width 102 height 156
click at [142, 137] on div "Not Inspected/Closed" at bounding box center [157, 135] width 59 height 7
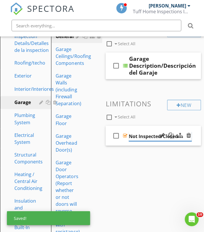
paste input "No inspeccionado / cerrado"
type input "Not Inspected/Closed-No inspeccionado / cerrado"
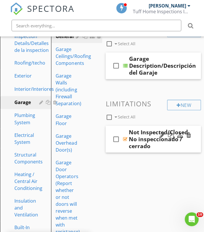
click at [127, 138] on div "check_box_outline_blank Not Inspected/Closed-No inspeccionado / cerrado" at bounding box center [152, 139] width 95 height 27
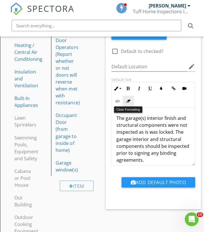
scroll to position [232, 0]
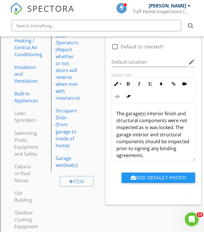
click at [128, 134] on p "The garage(s) interior finish and structural components were not inspected as i…" at bounding box center [153, 134] width 74 height 48
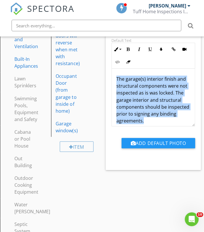
scroll to position [267, 0]
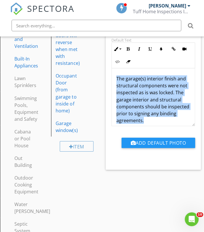
drag, startPoint x: 202, startPoint y: 184, endPoint x: 145, endPoint y: 119, distance: 85.4
click at [145, 119] on p "The garage(s) interior finish and structural components were not inspected as i…" at bounding box center [153, 99] width 74 height 48
click at [150, 120] on p "The garage(s) interior finish and structural components were not inspected as i…" at bounding box center [153, 99] width 74 height 48
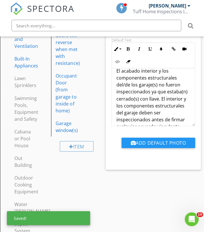
scroll to position [64, 0]
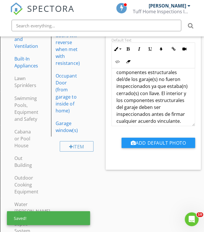
click at [150, 196] on div "Sections Inspection Details/Detalles de la inspection Roofing/techo Exterior In…" at bounding box center [102, 76] width 204 height 463
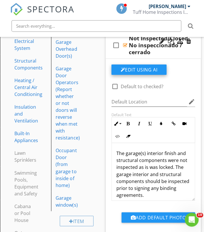
scroll to position [172, 0]
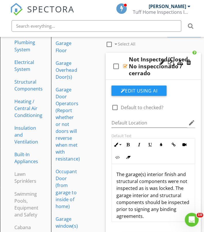
click at [124, 62] on div "check_box_outline_blank Not Inspected/Closed-No inspeccionado / cerrado" at bounding box center [152, 66] width 95 height 27
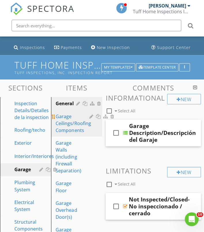
scroll to position [37, 0]
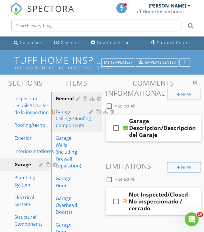
click at [69, 121] on div "Garage Ceilings/Roofing Components" at bounding box center [73, 118] width 35 height 21
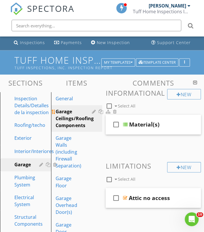
click at [69, 119] on div "Garage Ceilings/Roofing Components" at bounding box center [75, 118] width 38 height 21
click at [89, 111] on div "Garage Ceilings/Roofing Components" at bounding box center [75, 118] width 38 height 21
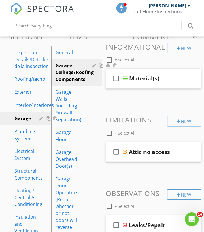
scroll to position [84, 0]
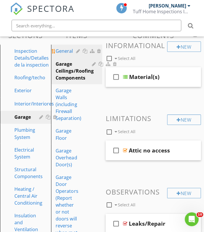
click at [72, 53] on div "General" at bounding box center [67, 51] width 22 height 7
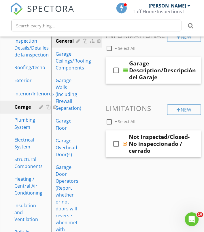
scroll to position [106, 0]
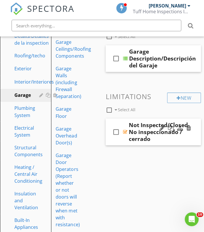
click at [125, 130] on div at bounding box center [125, 131] width 4 height 5
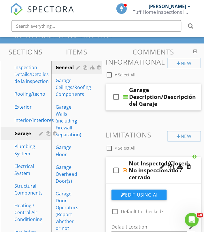
scroll to position [65, 0]
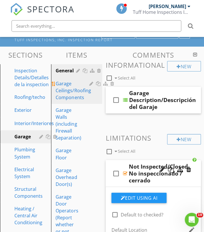
click at [73, 90] on div "Garage Ceilings/Roofing Components" at bounding box center [73, 90] width 35 height 21
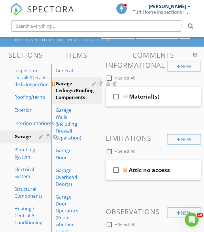
click at [73, 90] on div "Garage Ceilings/Roofing Components" at bounding box center [75, 90] width 38 height 21
click at [128, 95] on div "check_box_outline_blank Material(s)" at bounding box center [152, 96] width 95 height 20
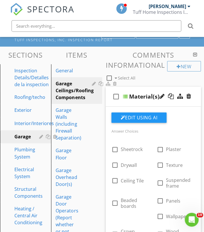
scroll to position [65, 0]
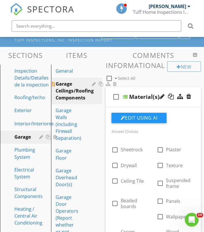
click at [90, 84] on div "Garage Ceilings/Roofing Components" at bounding box center [75, 90] width 38 height 21
click at [92, 84] on div at bounding box center [93, 83] width 5 height 5
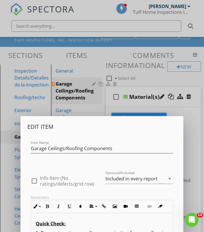
scroll to position [64, 0]
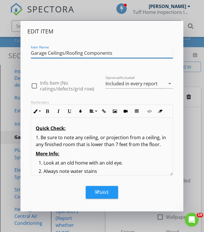
click at [90, 53] on input "Garage Ceilings/Roofing Components" at bounding box center [102, 52] width 142 height 9
click at [135, 51] on input "Garage Ceilings/Roofing Components" at bounding box center [102, 52] width 142 height 9
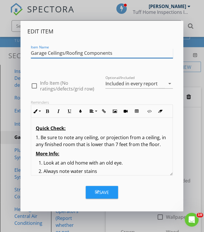
click at [134, 51] on input "Garage Ceilings/Roofing Components" at bounding box center [102, 52] width 142 height 9
click at [133, 51] on input "Garage Ceilings/Roofing Components" at bounding box center [102, 52] width 142 height 9
click at [124, 54] on input "Garage Ceilings/Roofing Components" at bounding box center [102, 52] width 142 height 9
click at [110, 53] on input "Garage Ceilings/Roofing Components" at bounding box center [102, 52] width 142 height 9
click at [112, 64] on div "Edit Item Item Name Garage Ceilings/Roofing Components check_box_outline_blank …" at bounding box center [101, 101] width 149 height 147
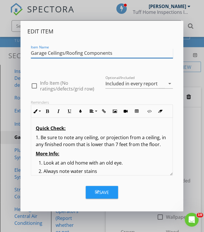
click at [112, 53] on input "Garage Ceilings/Roofing Components" at bounding box center [102, 52] width 142 height 9
paste input "techos de garaje/componentes de techado"
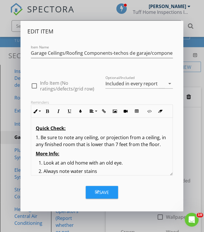
click at [89, 65] on div "Edit Item Item Name Garage Ceilings/Roofing Components-techos de garaje/compone…" at bounding box center [101, 101] width 149 height 147
click at [114, 55] on input "Garage Ceilings/Roofing Components-techos de garaje/componentes de techado" at bounding box center [102, 52] width 142 height 9
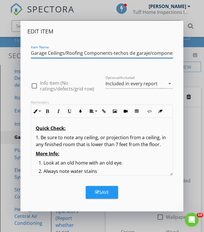
click at [111, 54] on input "Garage Ceilings/Roofing Components-techos de garaje/componentes de techado" at bounding box center [102, 52] width 142 height 9
type input "Garage Ceilings/Roofing Components- Techos de garaje/componentes de techado"
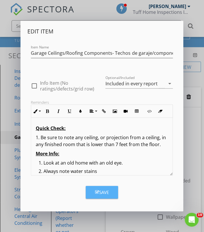
click at [109, 186] on button "Save" at bounding box center [101, 191] width 32 height 13
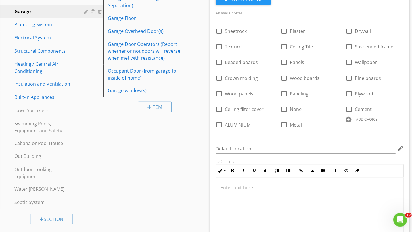
scroll to position [146, 0]
